Goal: Task Accomplishment & Management: Use online tool/utility

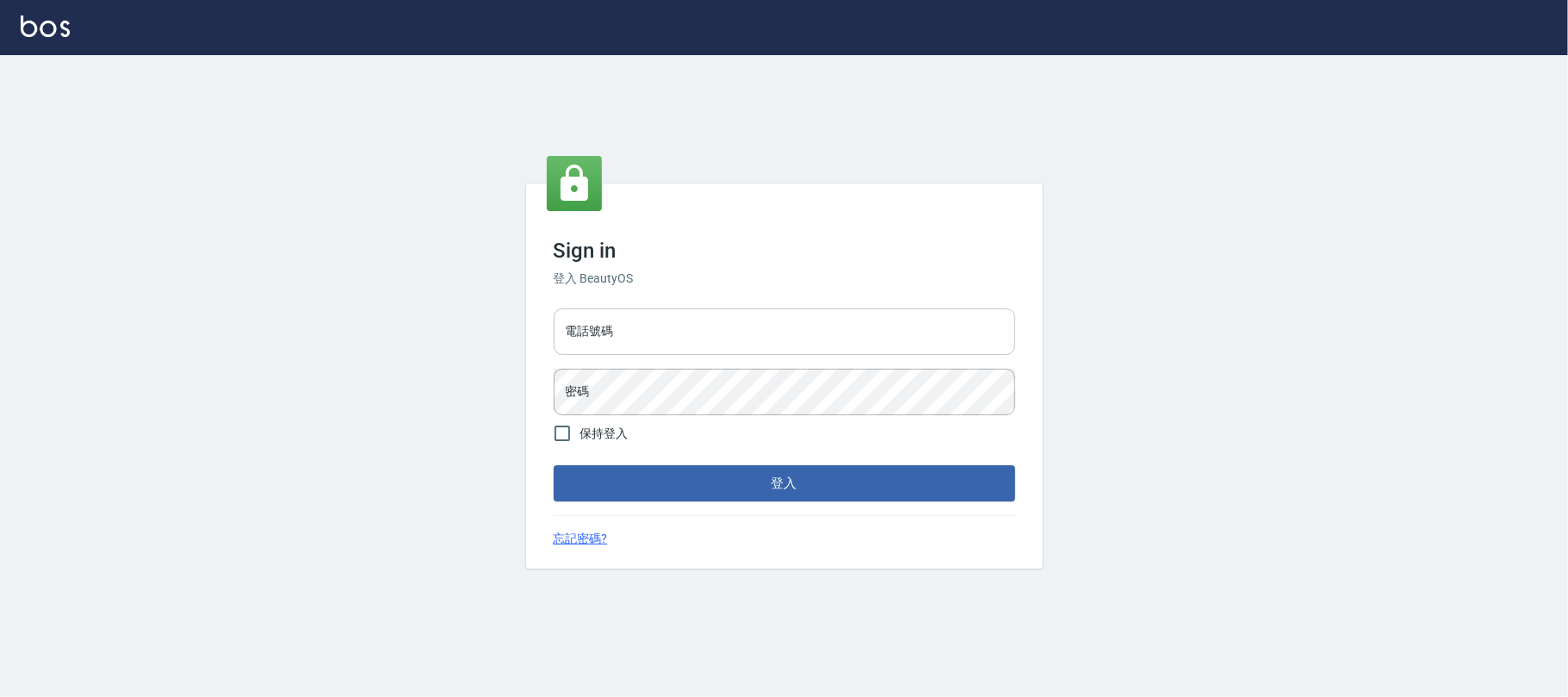
click at [646, 342] on input "電話號碼" at bounding box center [784, 331] width 462 height 46
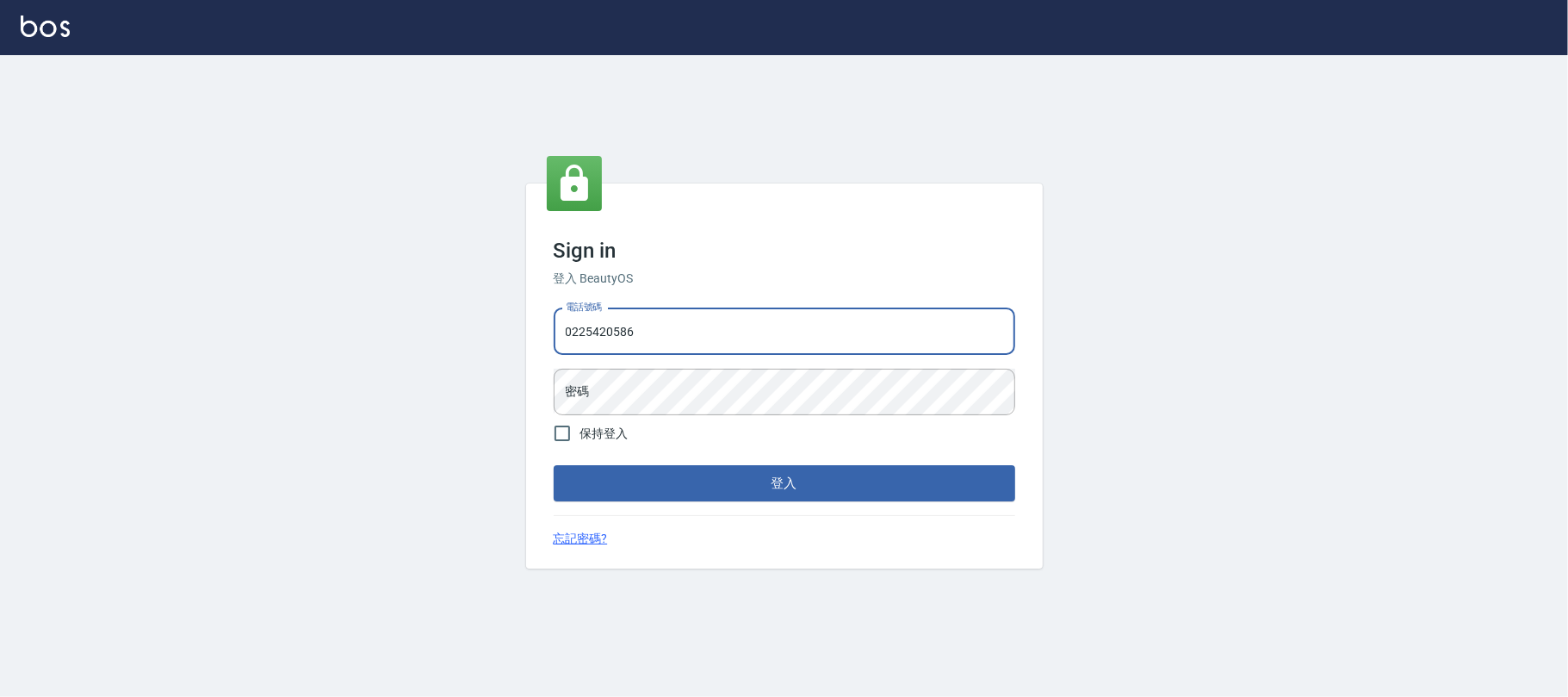
type input "0225420586"
click at [554, 465] on button "登入" at bounding box center [784, 483] width 462 height 36
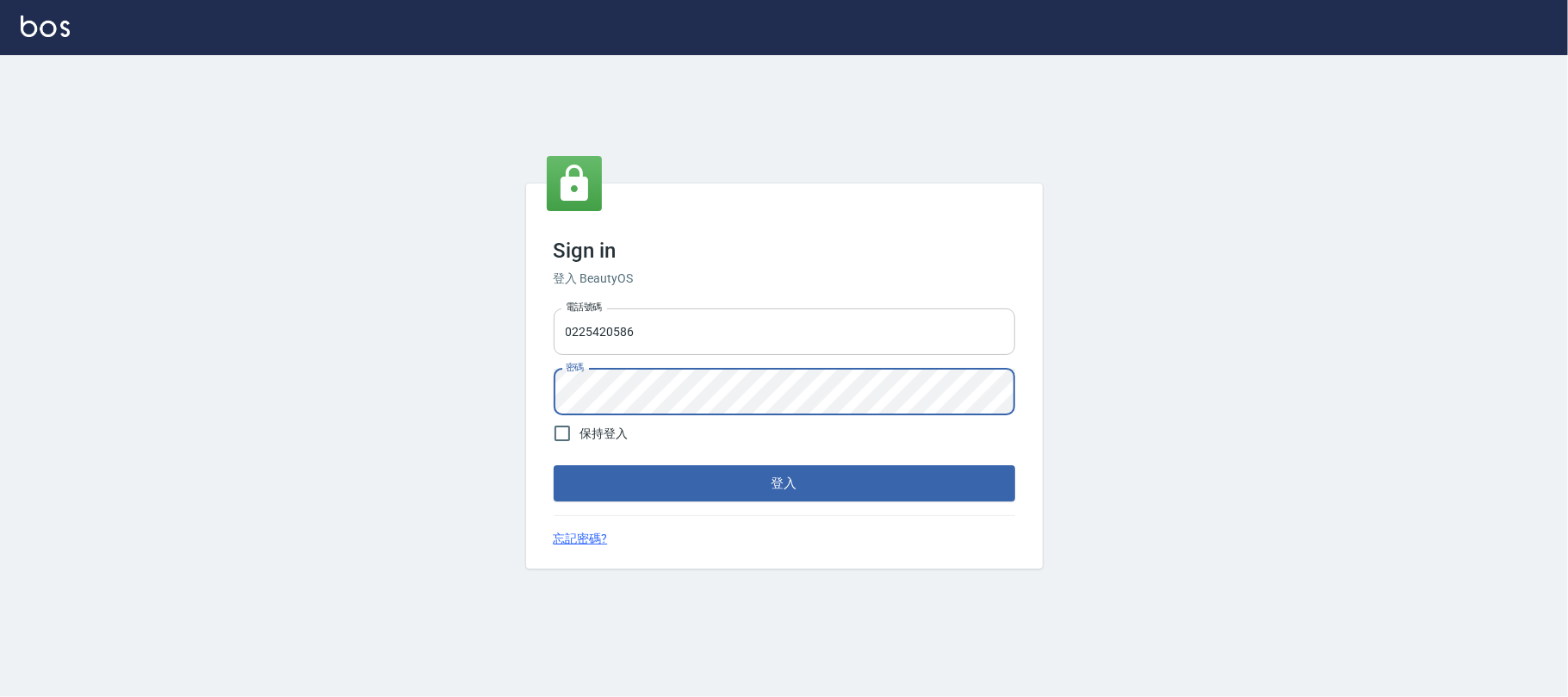
click at [554, 465] on button "登入" at bounding box center [784, 483] width 462 height 36
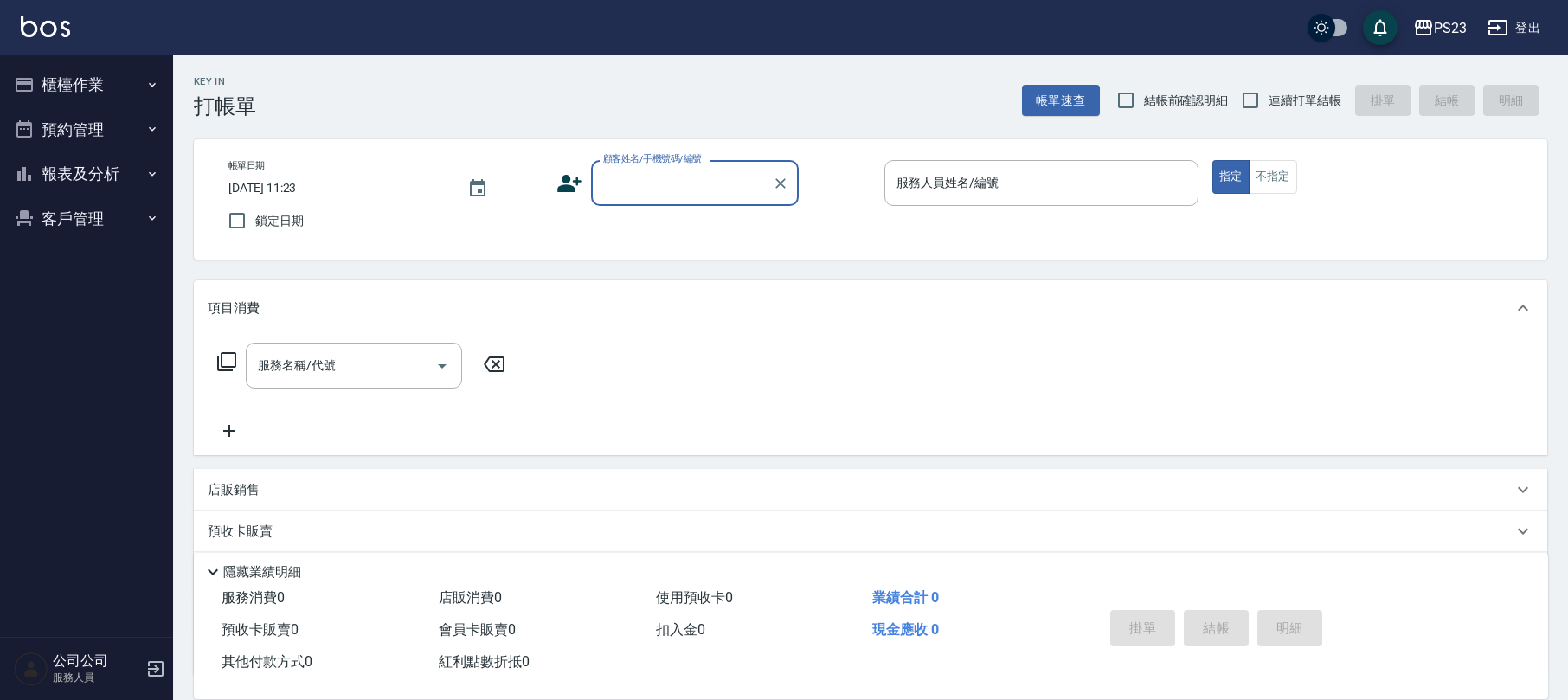
click at [124, 87] on button "櫃檯作業" at bounding box center [86, 85] width 159 height 45
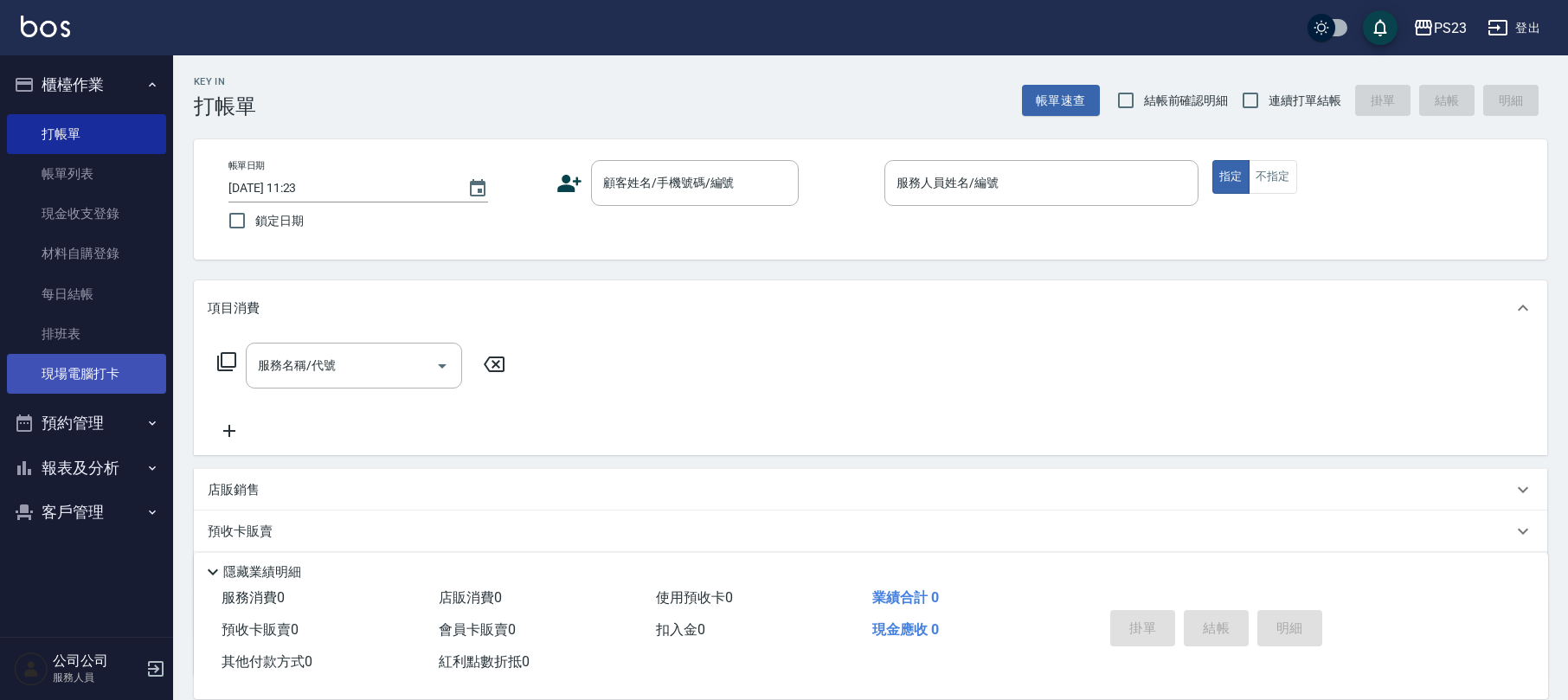
click at [122, 384] on link "現場電腦打卡" at bounding box center [86, 373] width 159 height 40
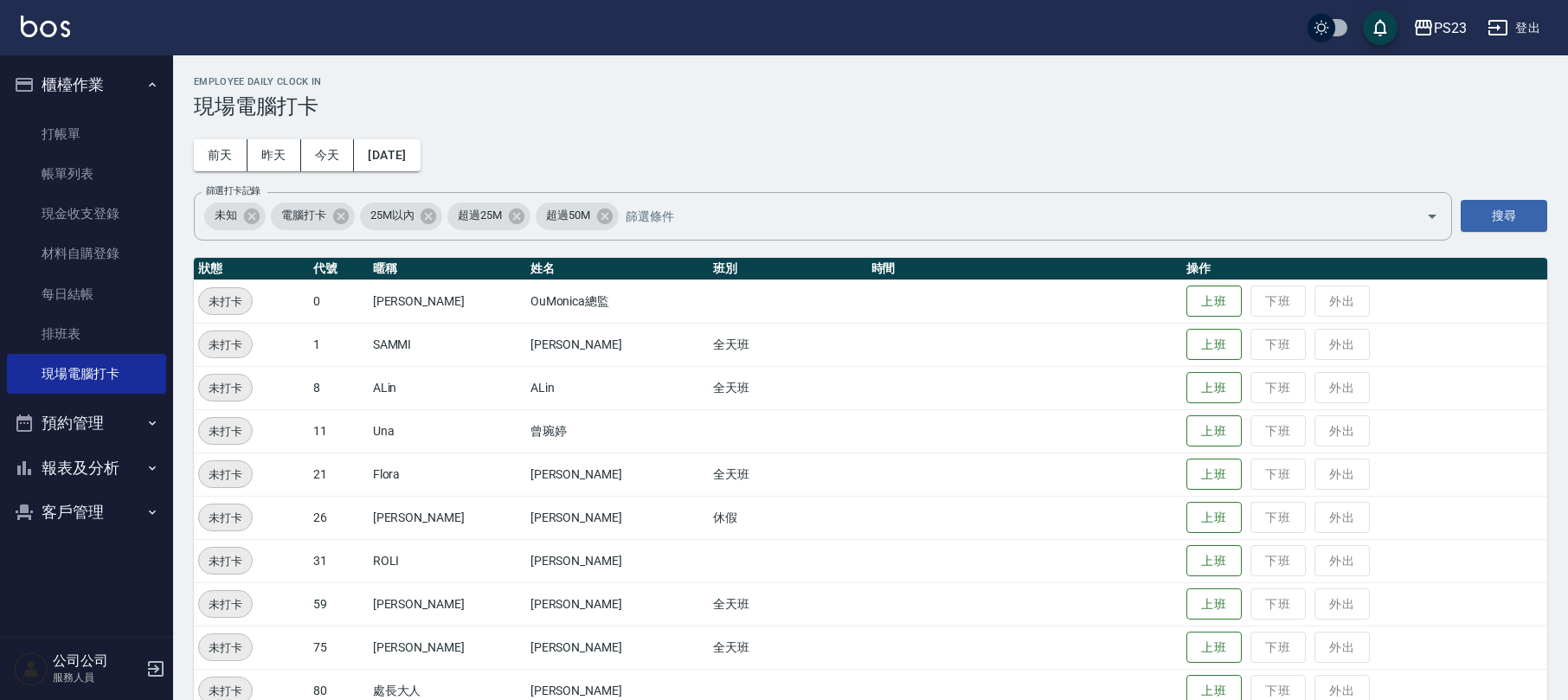
scroll to position [76, 0]
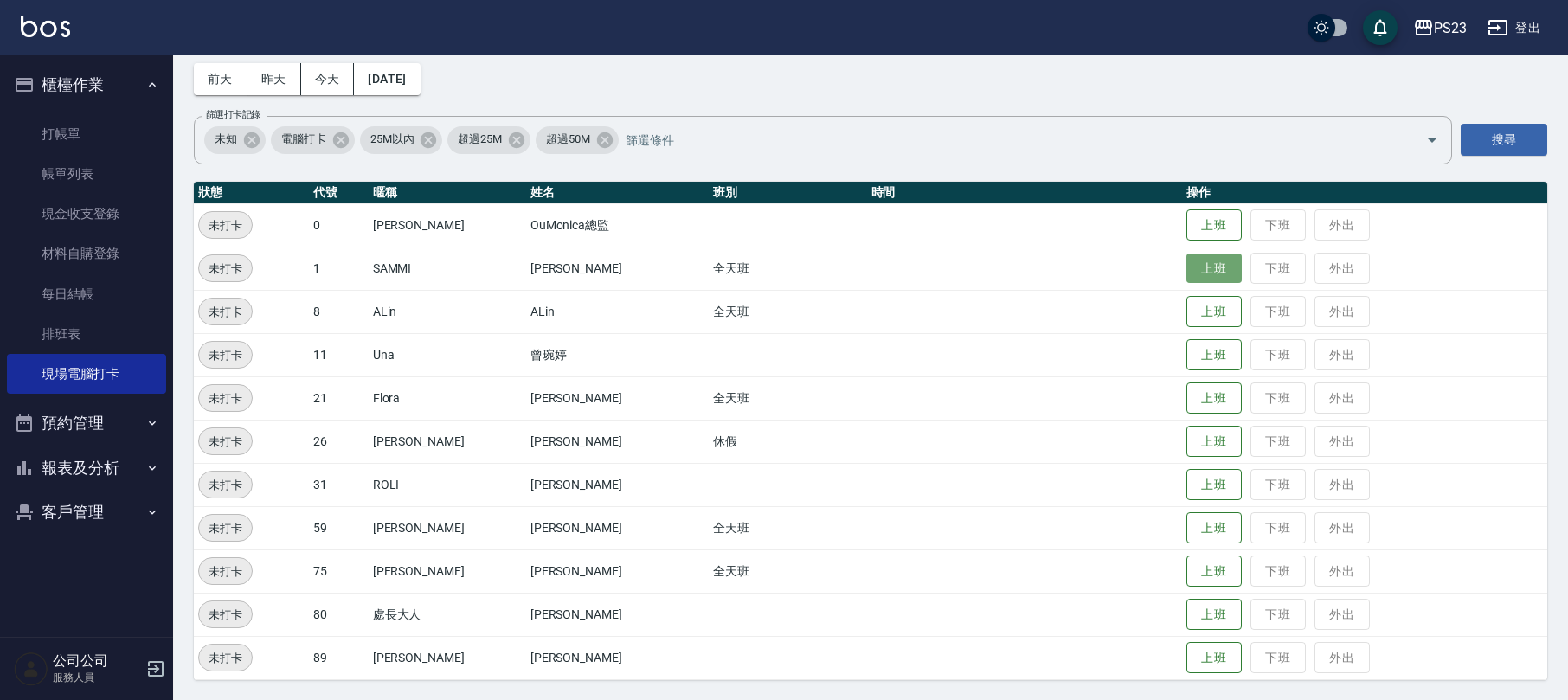
click at [1191, 263] on button "上班" at bounding box center [1213, 268] width 55 height 30
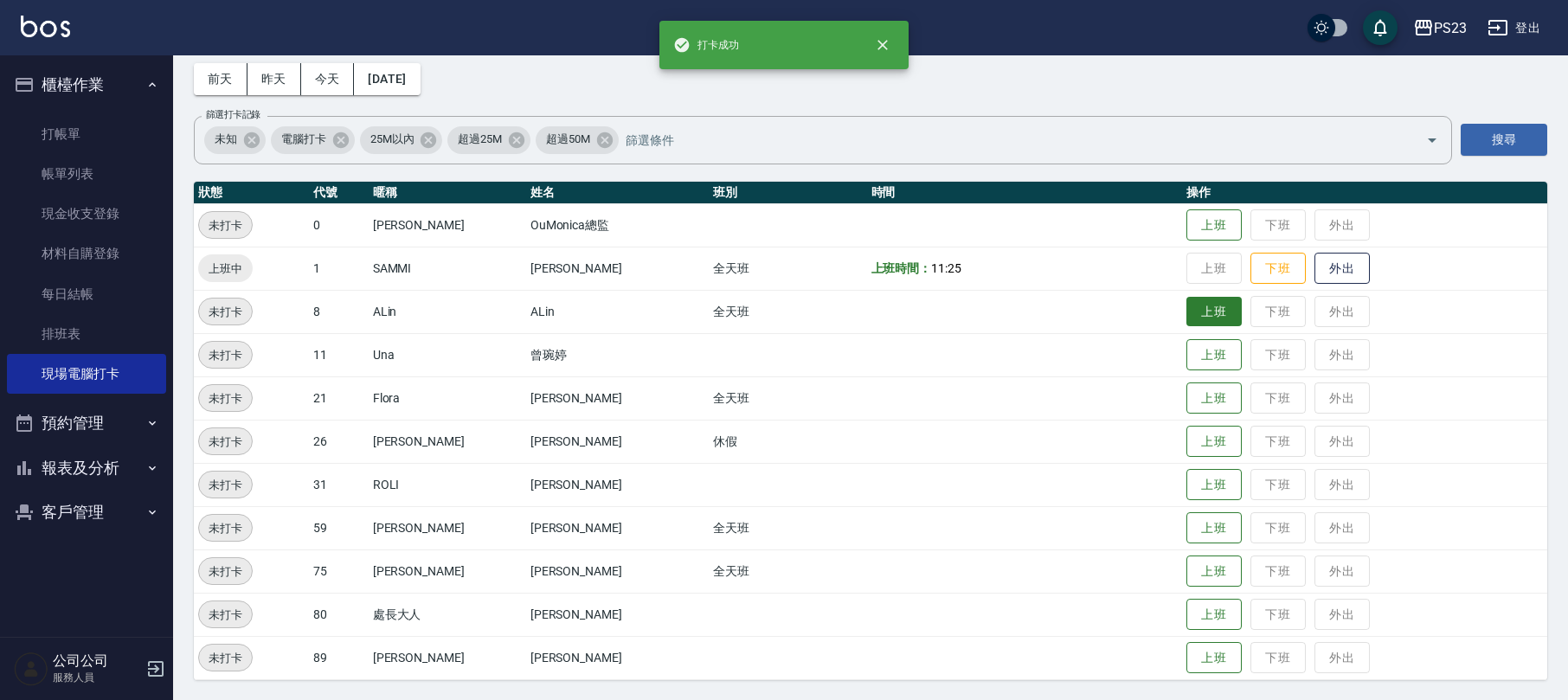
click at [1195, 315] on button "上班" at bounding box center [1213, 311] width 55 height 30
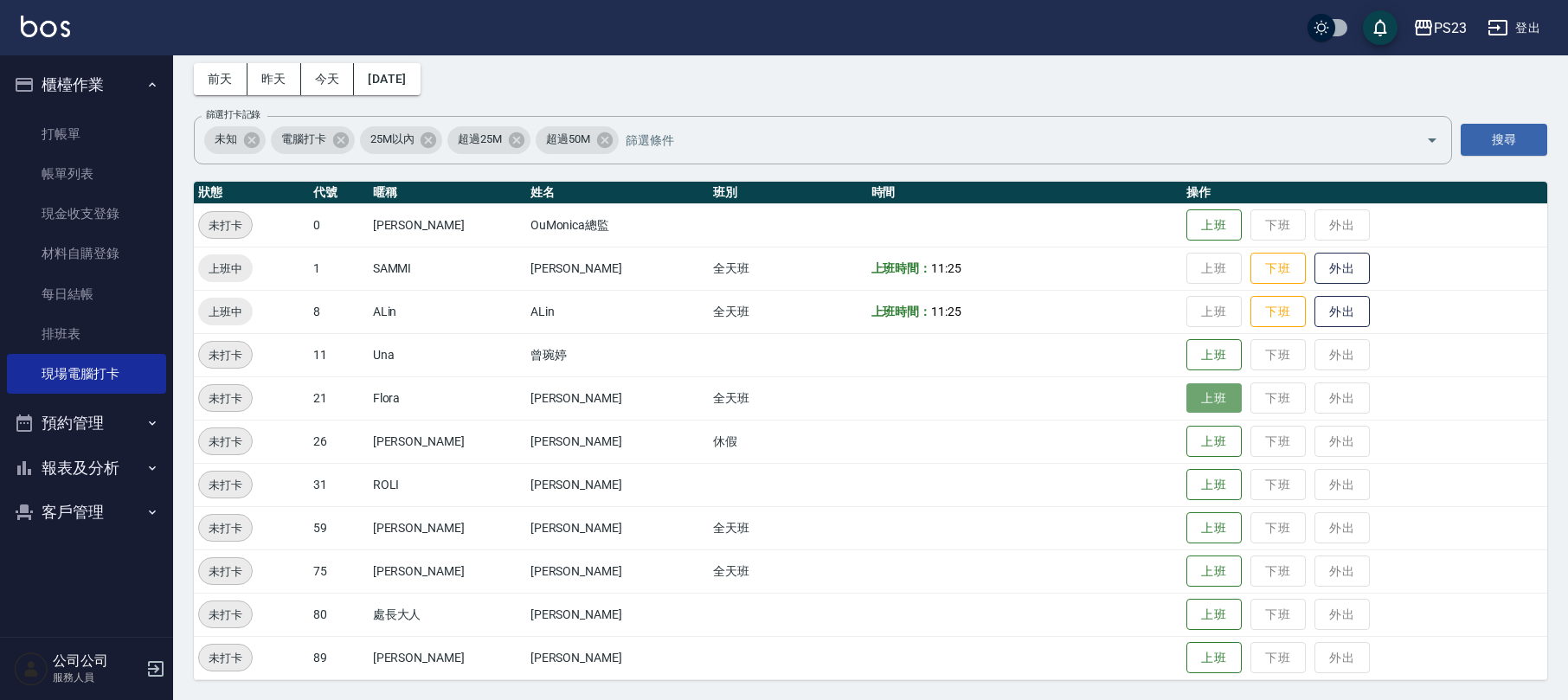
click at [1198, 408] on button "上班" at bounding box center [1213, 397] width 55 height 30
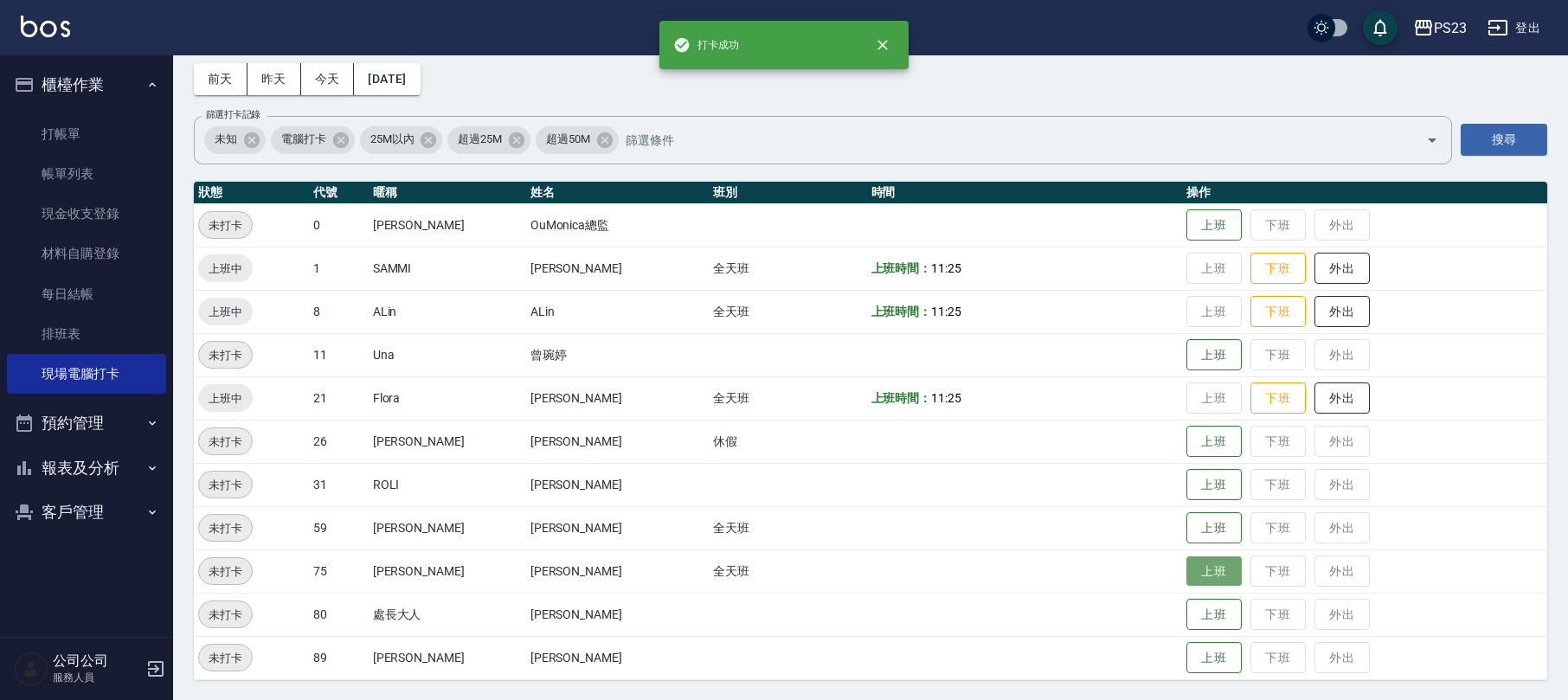
click at [1186, 568] on button "上班" at bounding box center [1213, 571] width 55 height 30
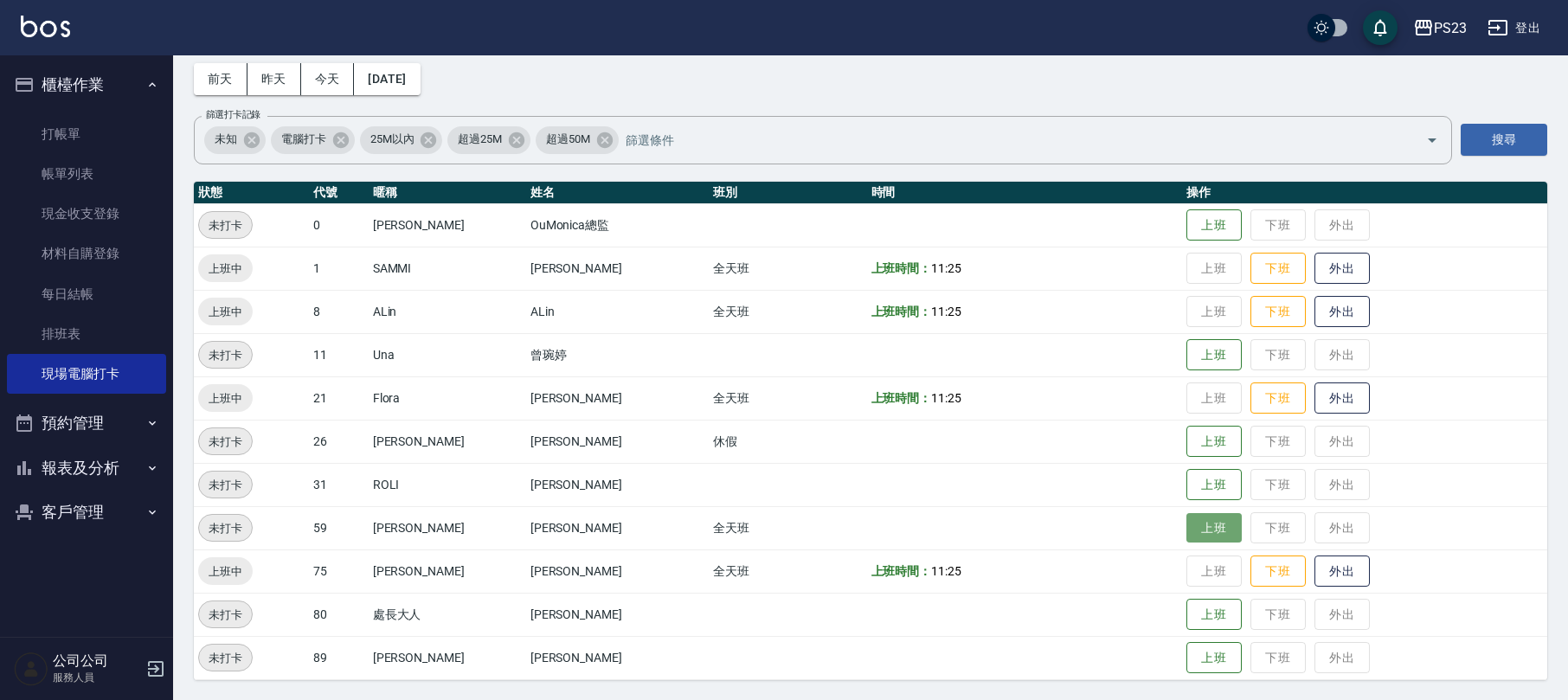
click at [1186, 517] on button "上班" at bounding box center [1213, 527] width 55 height 30
